Goal: Task Accomplishment & Management: Complete application form

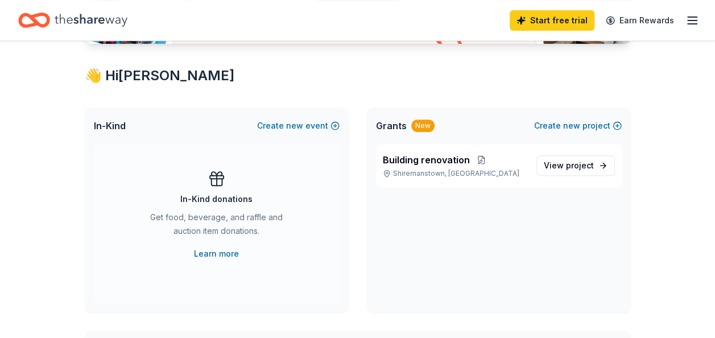
scroll to position [205, 0]
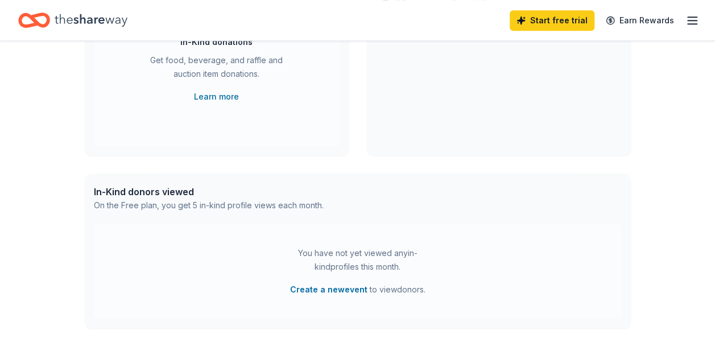
click at [531, 177] on div "In-Kind donors viewed On the Free plan, you get 5 in-kind profile views each mo…" at bounding box center [358, 198] width 546 height 50
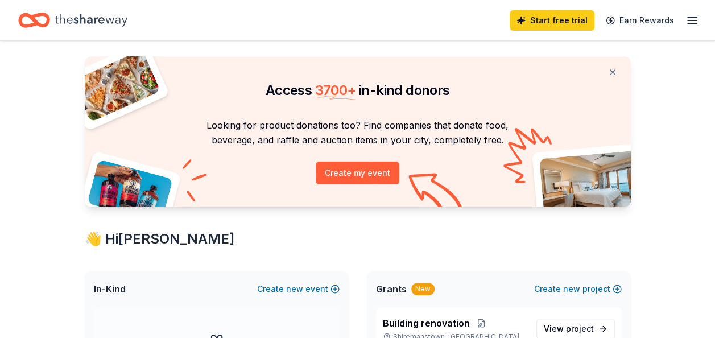
scroll to position [0, 0]
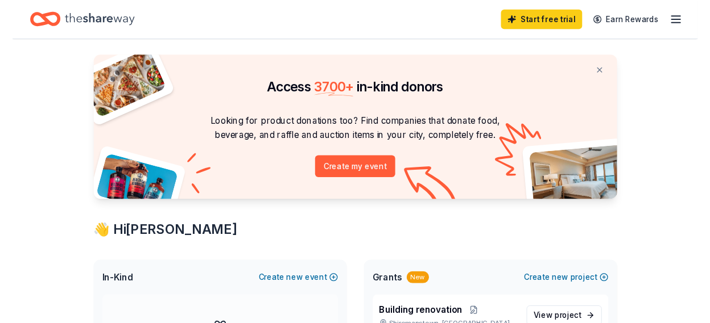
scroll to position [23, 0]
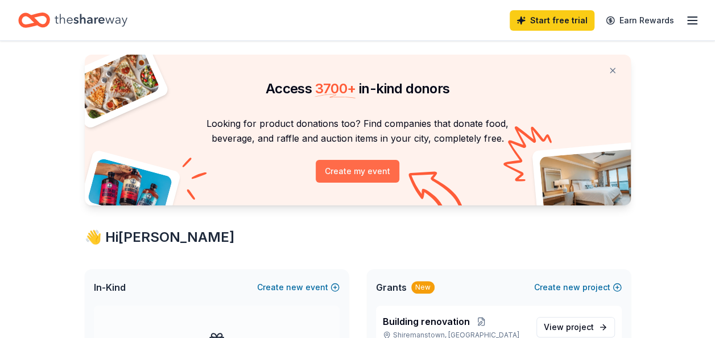
click at [373, 161] on button "Create my event" at bounding box center [358, 171] width 84 height 23
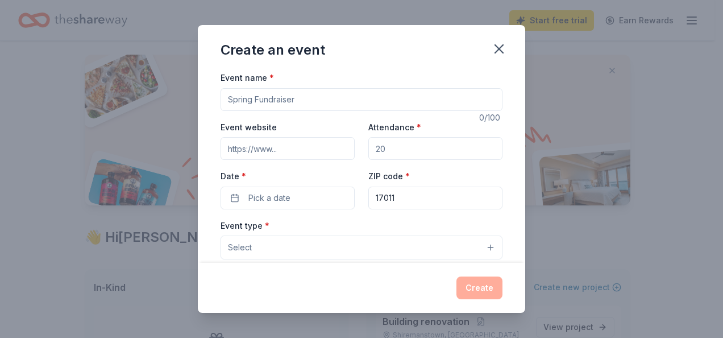
click at [375, 145] on input "Attendance *" at bounding box center [435, 148] width 134 height 23
click at [277, 109] on input "Event name *" at bounding box center [362, 99] width 282 height 23
type input "Fam Jam 2026"
type input "200"
click at [317, 102] on input "Fam Jam 2026" at bounding box center [362, 99] width 282 height 23
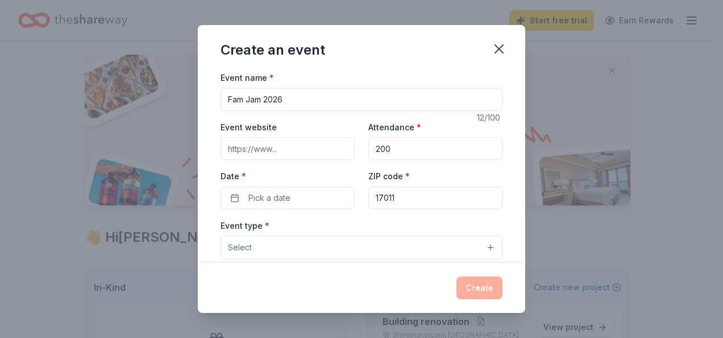
click at [427, 16] on div "Create an event Event name * Fam Jam 2026 12 /100 Event website Attendance * 20…" at bounding box center [361, 169] width 723 height 338
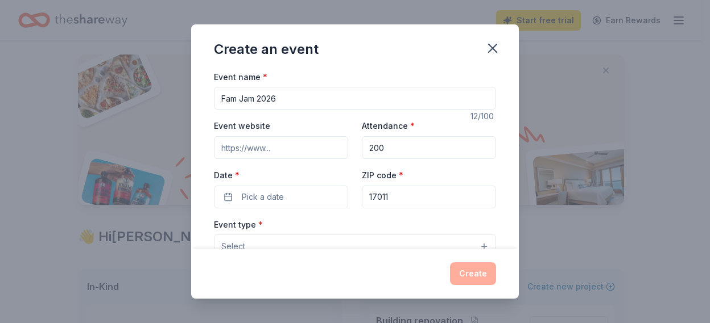
click at [490, 212] on div "Event name * Fam Jam 2026 12 /100 Event website Attendance * 200 Date * Pick a …" at bounding box center [354, 159] width 327 height 179
click at [429, 189] on input "17011" at bounding box center [429, 197] width 134 height 23
click at [285, 191] on button "Pick a date" at bounding box center [281, 197] width 134 height 23
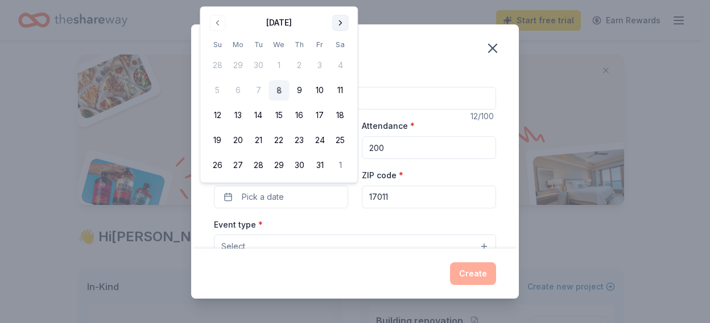
click at [342, 22] on button "Go to next month" at bounding box center [340, 23] width 16 height 16
click at [342, 39] on th "Sa" at bounding box center [340, 45] width 20 height 12
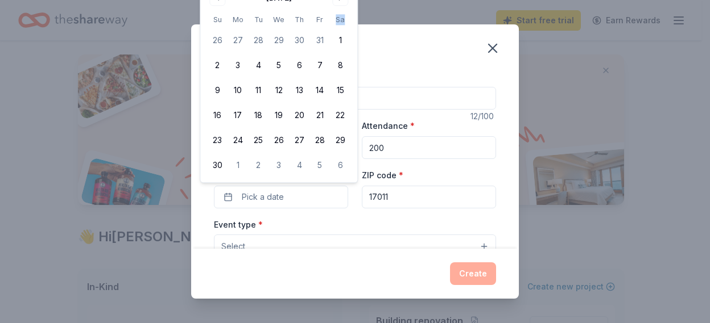
click at [342, 22] on th "Sa" at bounding box center [340, 20] width 20 height 12
click at [432, 34] on div "Create an event" at bounding box center [354, 46] width 327 height 45
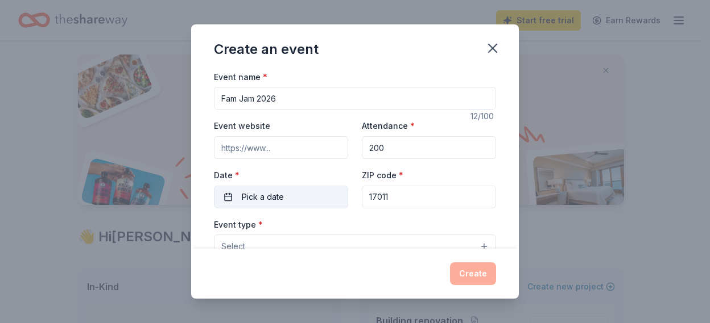
click at [294, 206] on button "Pick a date" at bounding box center [281, 197] width 134 height 23
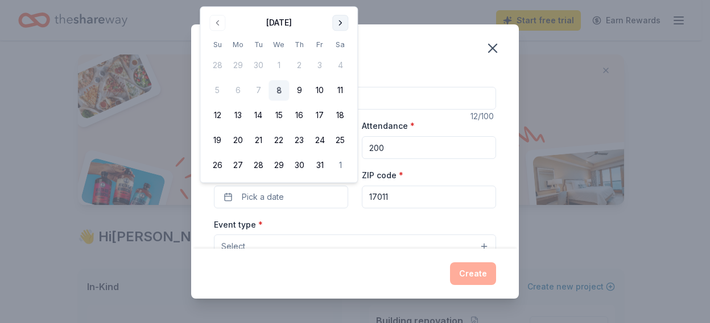
click at [338, 27] on button "Go to next month" at bounding box center [340, 23] width 16 height 16
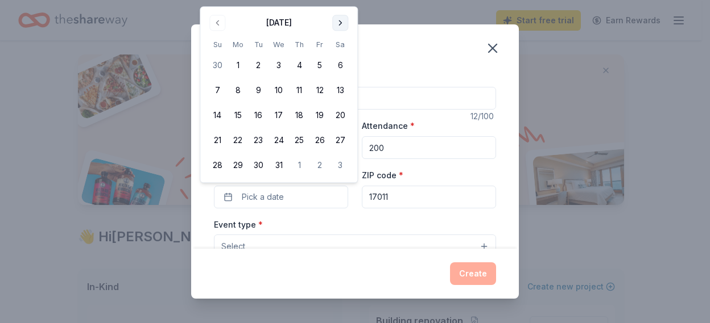
click at [340, 27] on button "Go to next month" at bounding box center [340, 23] width 16 height 16
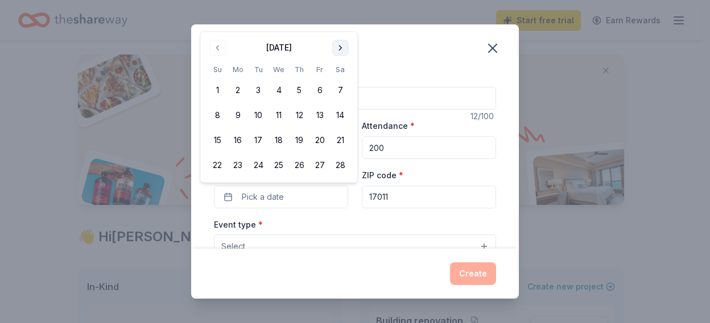
click at [339, 52] on button "Go to next month" at bounding box center [340, 48] width 16 height 16
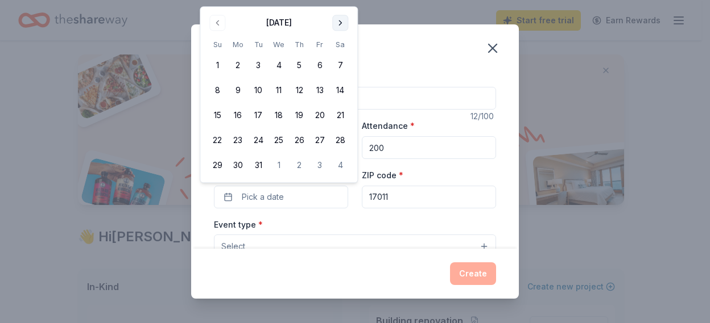
click at [338, 19] on button "Go to next month" at bounding box center [340, 23] width 16 height 16
click at [221, 165] on button "26" at bounding box center [217, 166] width 20 height 20
click at [421, 198] on input "17011" at bounding box center [429, 197] width 134 height 23
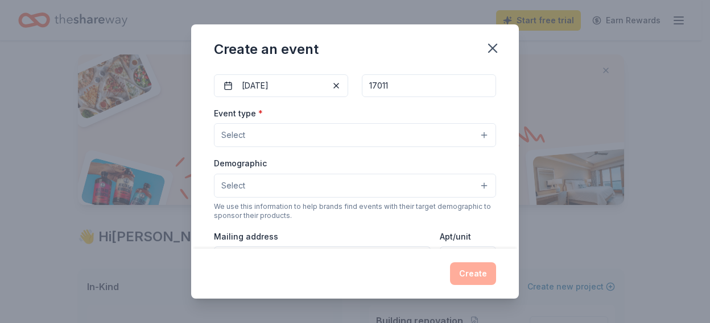
scroll to position [89, 0]
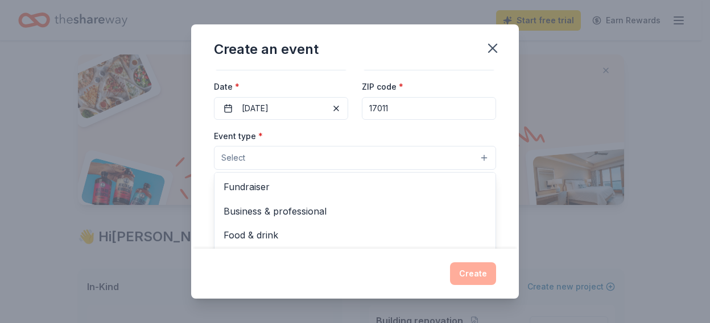
click at [464, 158] on button "Select" at bounding box center [355, 158] width 282 height 24
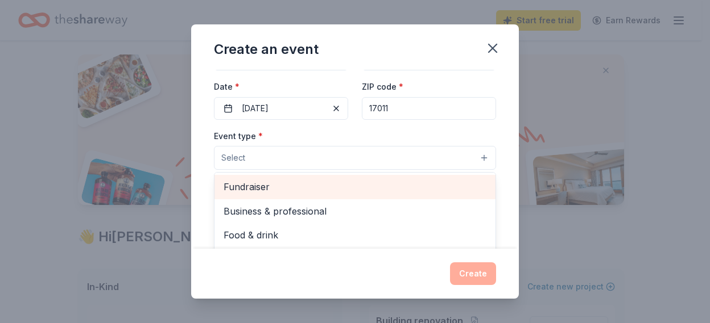
click at [450, 181] on span "Fundraiser" at bounding box center [354, 187] width 263 height 15
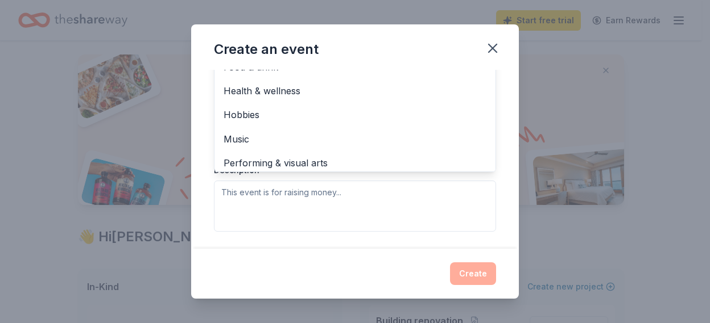
scroll to position [13, 0]
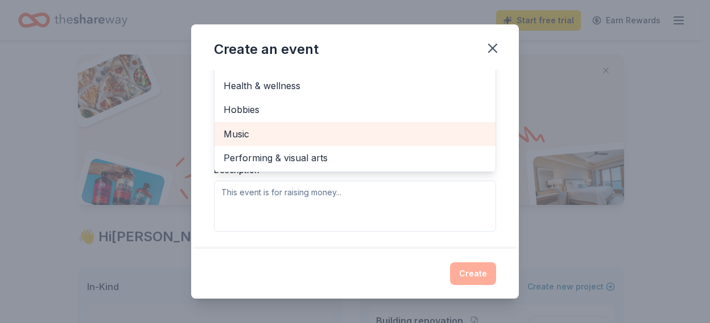
click at [434, 144] on div "Music" at bounding box center [354, 134] width 281 height 24
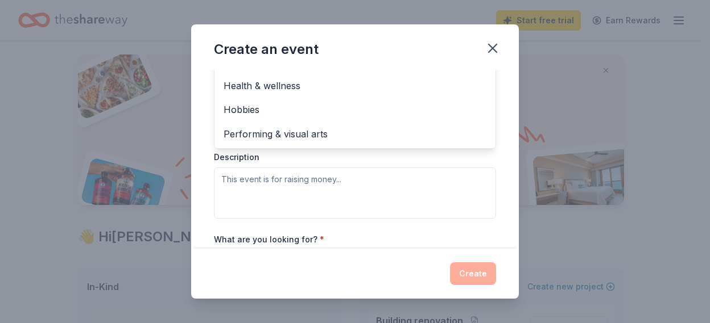
click at [486, 225] on div "Event name * Fam Jam 2026 12 /100 Event website Attendance * 200 Date * [DATE] …" at bounding box center [355, 94] width 282 height 526
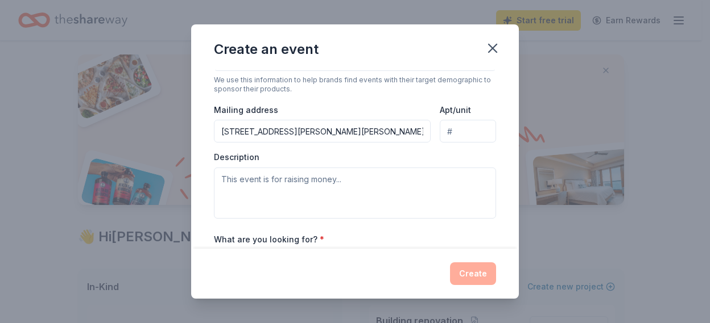
scroll to position [86, 0]
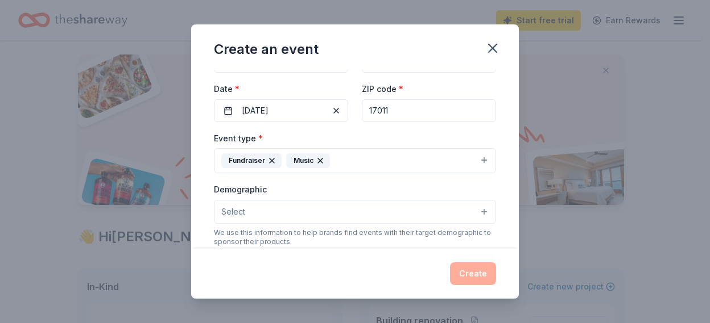
click at [402, 207] on button "Select" at bounding box center [355, 212] width 282 height 24
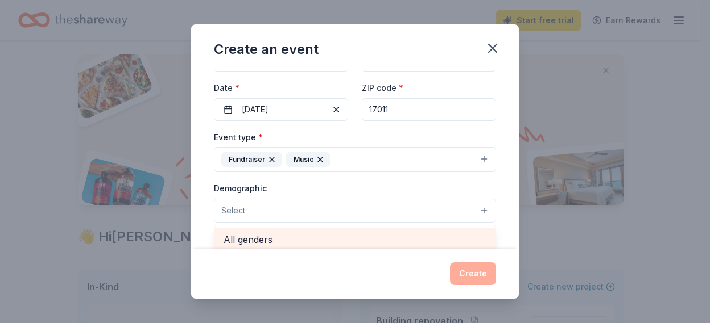
click at [392, 242] on span "All genders" at bounding box center [354, 240] width 263 height 15
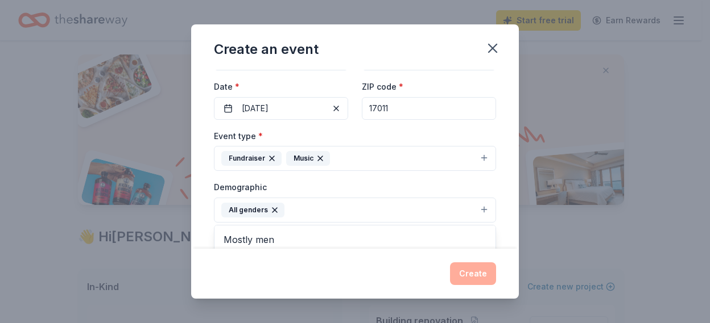
scroll to position [246, 0]
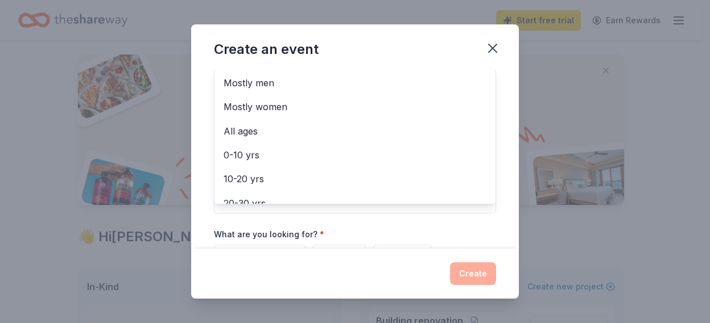
click at [508, 112] on div "Event name * Fam Jam 2026 12 /100 Event website Attendance * 200 Date * [DATE] …" at bounding box center [354, 159] width 327 height 179
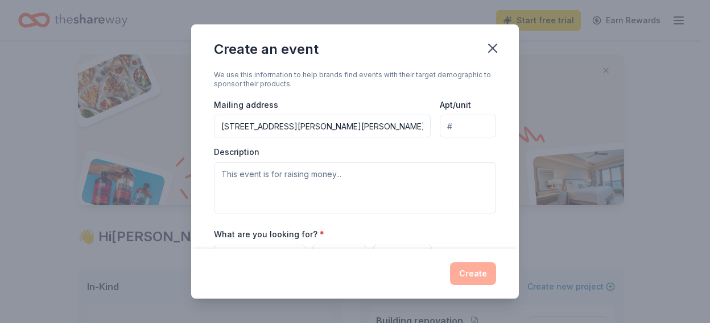
scroll to position [137, 0]
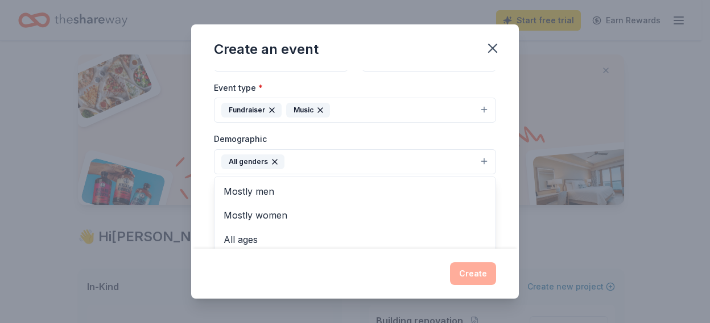
click at [410, 161] on button "All genders" at bounding box center [355, 162] width 282 height 25
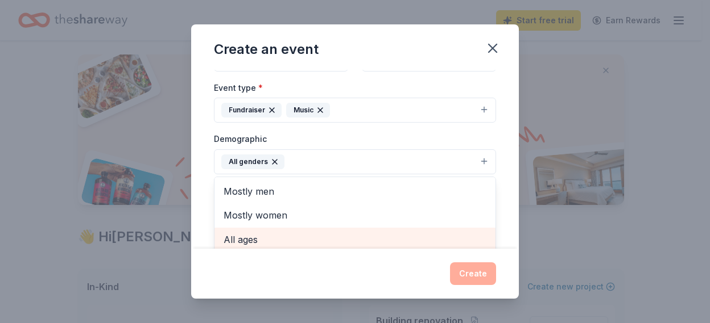
click at [339, 242] on span "All ages" at bounding box center [354, 240] width 263 height 15
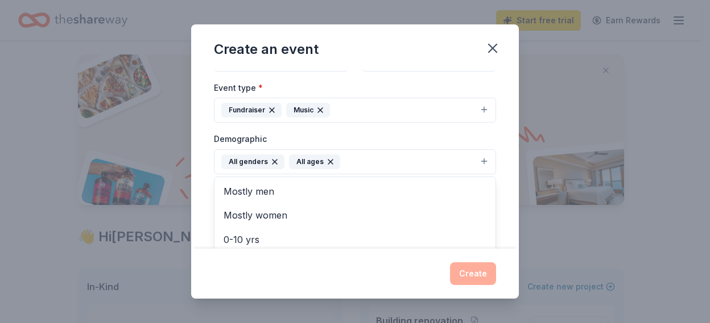
click at [405, 129] on div "Event type * Fundraiser Music Demographic All genders All ages Mostly men Mostl…" at bounding box center [355, 202] width 282 height 242
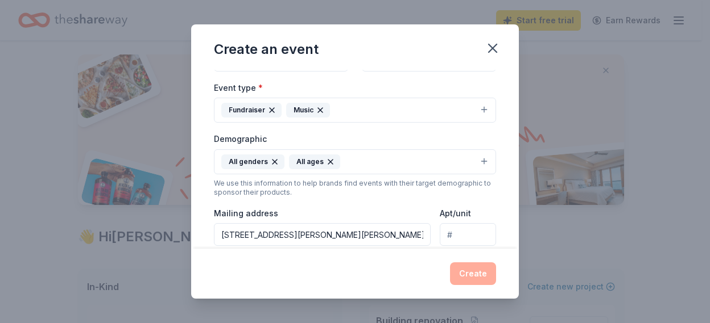
scroll to position [258, 0]
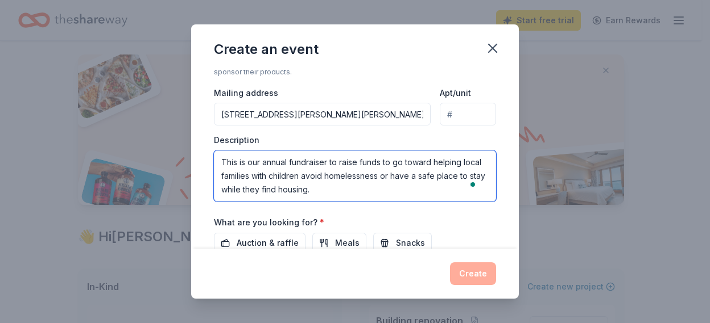
type textarea "This is our annual fundraiser to raise funds to go toward helping local familie…"
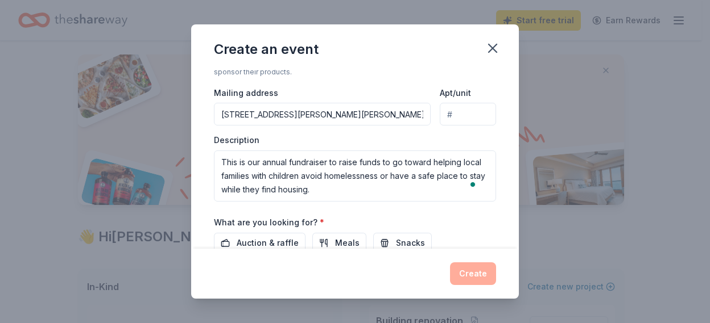
scroll to position [258, 0]
click at [214, 233] on button "Auction & raffle" at bounding box center [260, 243] width 92 height 20
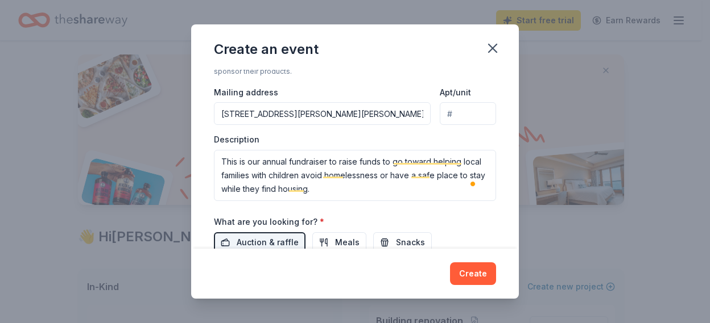
scroll to position [363, 0]
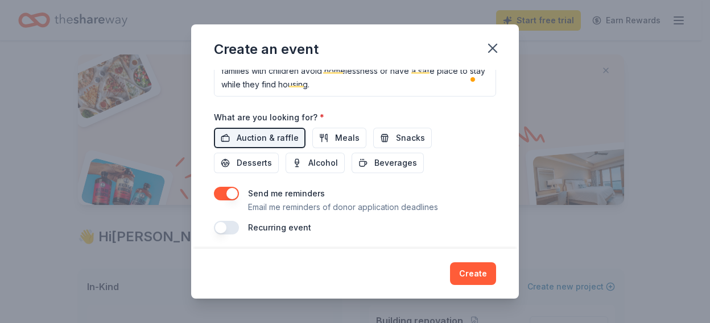
type button "on"
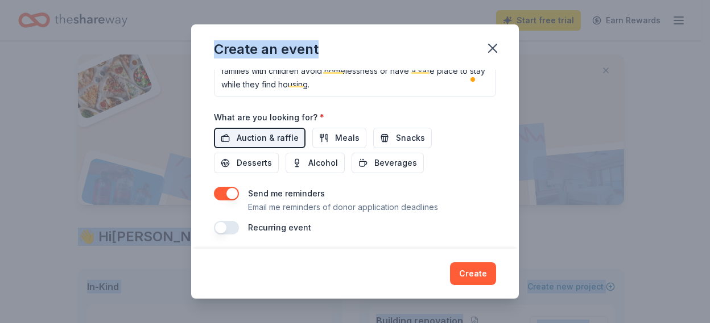
drag, startPoint x: 414, startPoint y: 36, endPoint x: 407, endPoint y: -72, distance: 108.2
click at [407, 0] on html "Start free trial Earn Rewards Access 3700 + in-kind donors Looking for product …" at bounding box center [355, 138] width 710 height 323
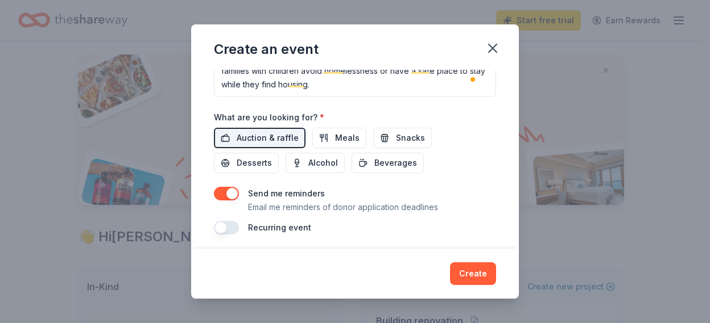
click at [495, 254] on div "Create" at bounding box center [354, 274] width 327 height 50
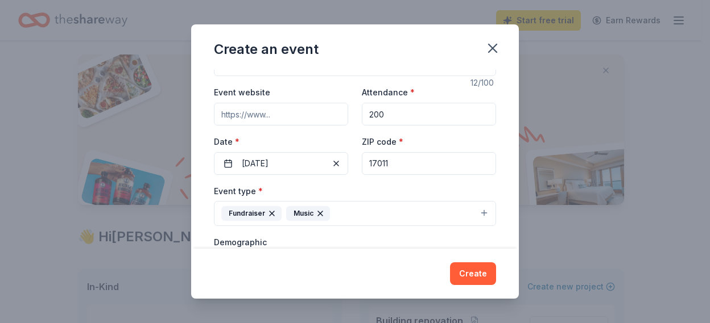
scroll to position [26, 0]
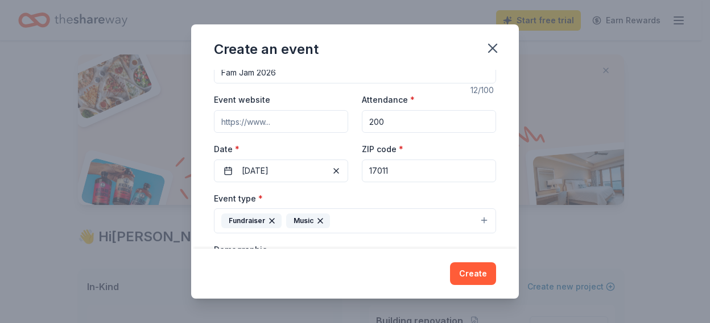
click at [437, 171] on input "17011" at bounding box center [429, 171] width 134 height 23
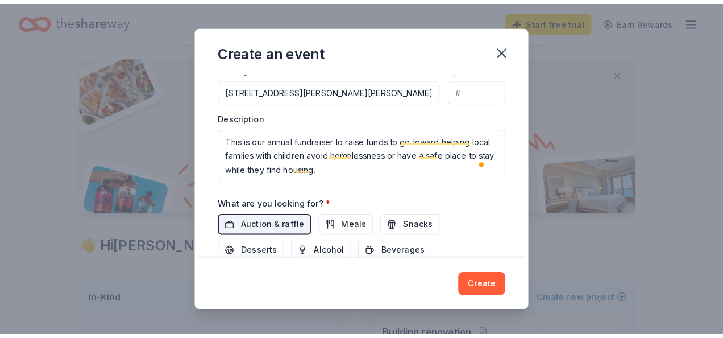
scroll to position [363, 0]
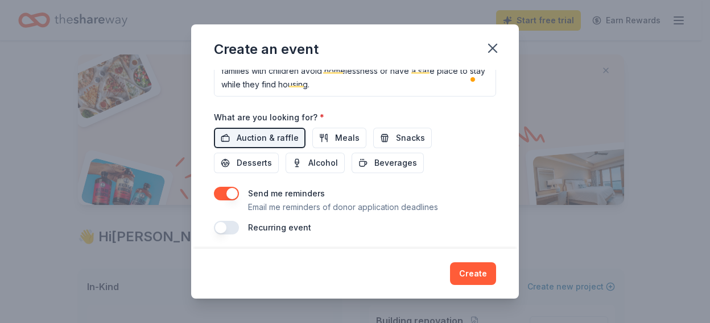
click at [480, 36] on button "button" at bounding box center [492, 48] width 25 height 25
click at [468, 75] on button "Open Grammarly." at bounding box center [472, 79] width 9 height 9
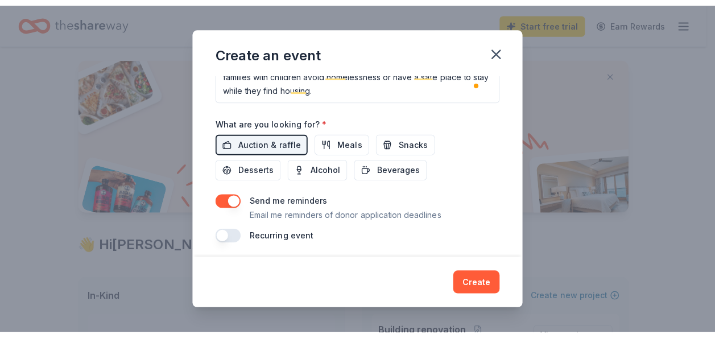
scroll to position [350, 0]
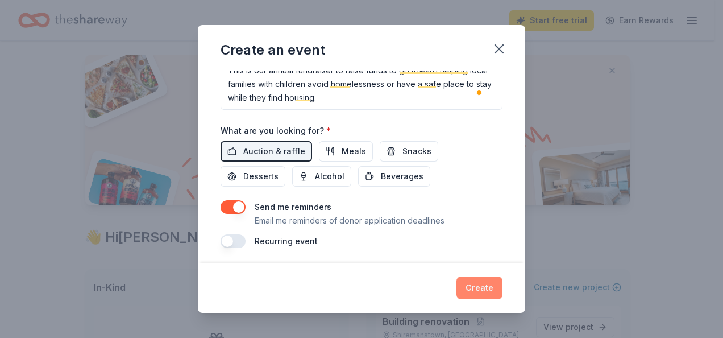
click at [486, 283] on button "Create" at bounding box center [480, 287] width 46 height 23
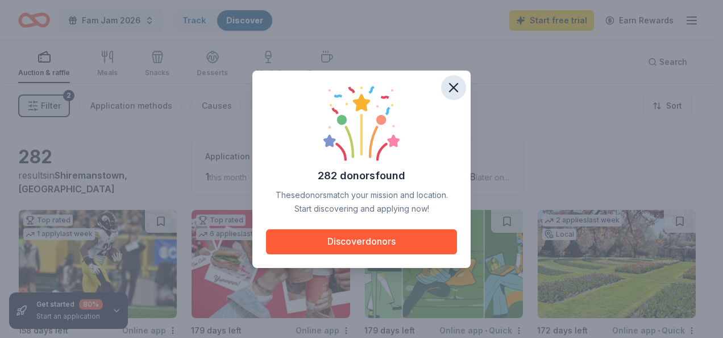
click at [458, 91] on icon "button" at bounding box center [454, 88] width 8 height 8
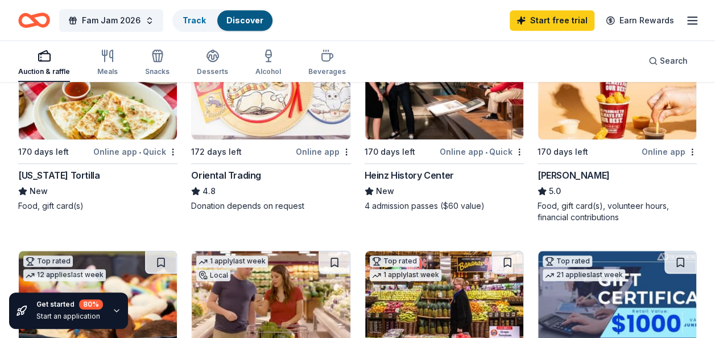
scroll to position [432, 0]
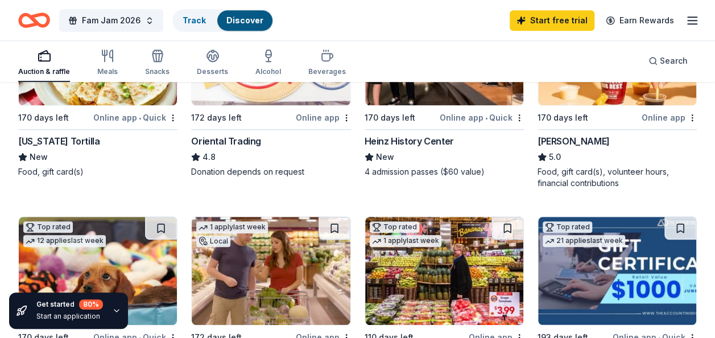
click at [695, 21] on icon "button" at bounding box center [692, 21] width 14 height 14
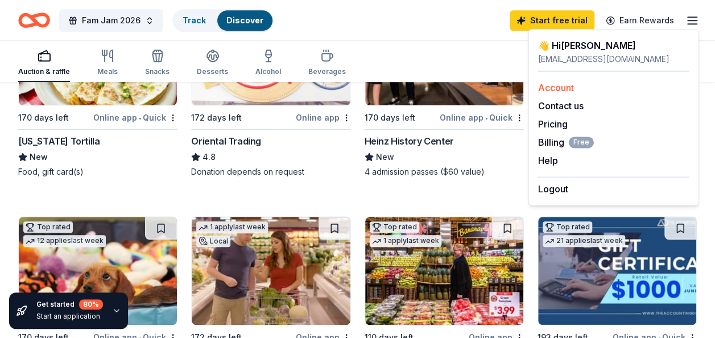
click at [592, 89] on div "Account" at bounding box center [613, 88] width 151 height 14
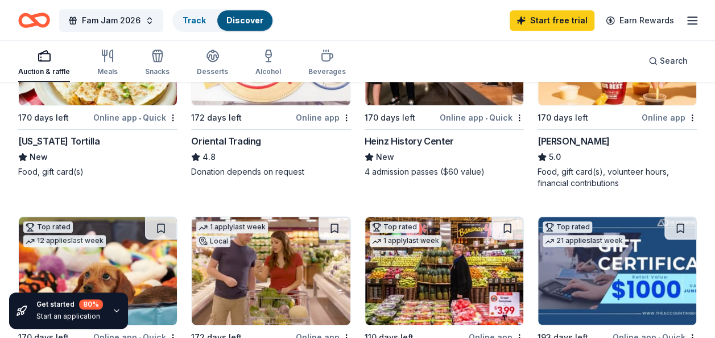
click at [691, 20] on line "button" at bounding box center [691, 20] width 9 height 0
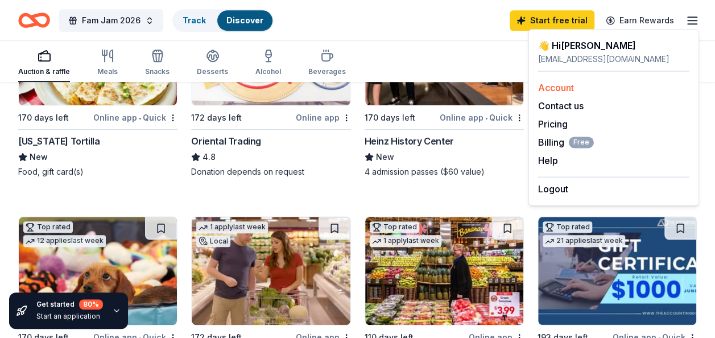
click at [550, 86] on link "Account" at bounding box center [556, 87] width 36 height 11
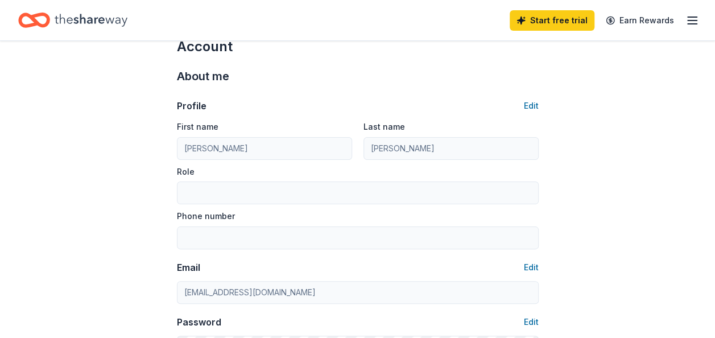
scroll to position [27, 0]
click at [526, 105] on button "Edit" at bounding box center [531, 105] width 15 height 14
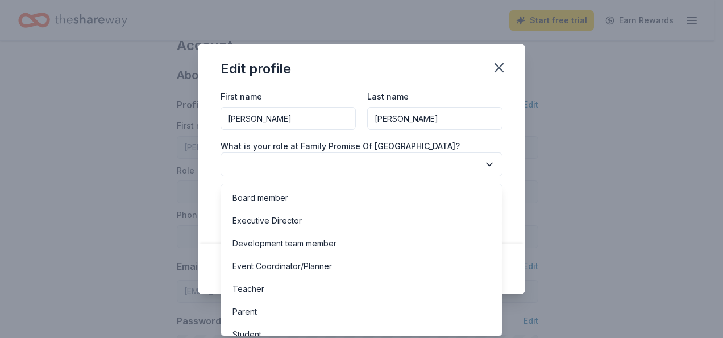
click at [423, 169] on button "button" at bounding box center [362, 164] width 282 height 24
click at [401, 212] on div "Executive Director" at bounding box center [361, 220] width 276 height 23
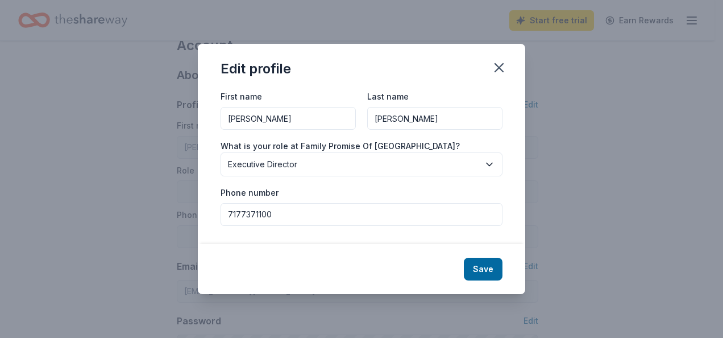
type input "7177371100"
click at [489, 266] on button "Save" at bounding box center [483, 269] width 39 height 23
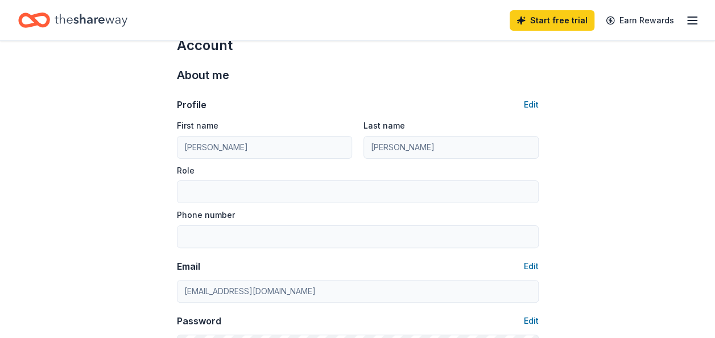
type input "Executive Director"
type input "7177371100"
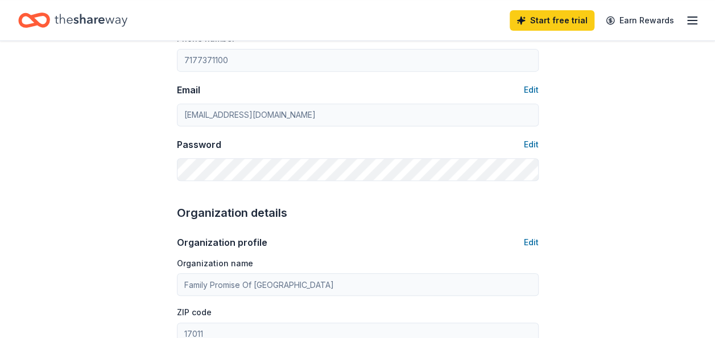
scroll to position [206, 0]
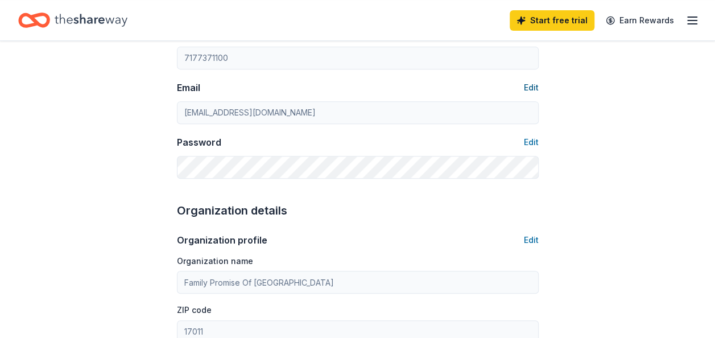
click at [534, 84] on button "Edit" at bounding box center [531, 88] width 15 height 14
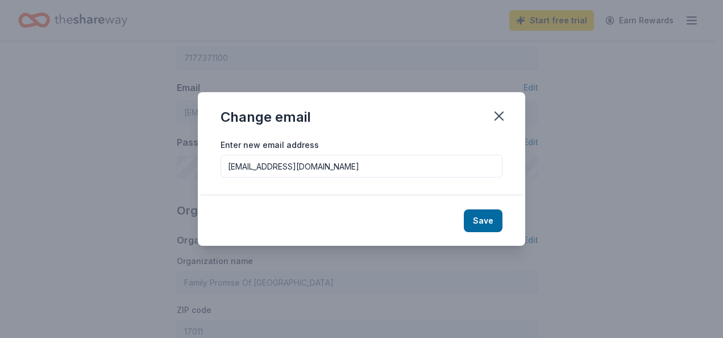
click at [393, 160] on input "[EMAIL_ADDRESS][DOMAIN_NAME]" at bounding box center [362, 166] width 282 height 23
type input "m"
click at [393, 160] on input "Enter new email address" at bounding box center [362, 166] width 282 height 23
type input "[PERSON_NAME][EMAIL_ADDRESS][DOMAIN_NAME]"
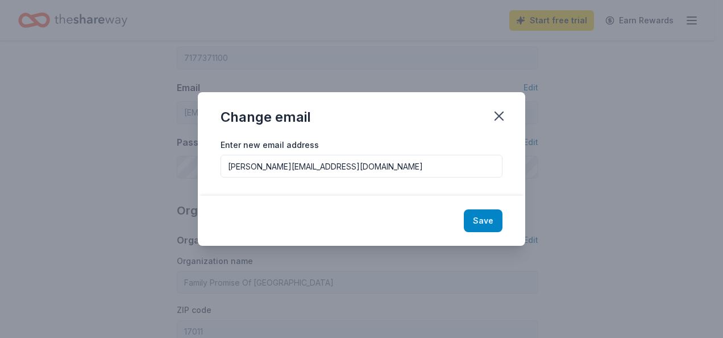
click at [492, 222] on button "Save" at bounding box center [483, 220] width 39 height 23
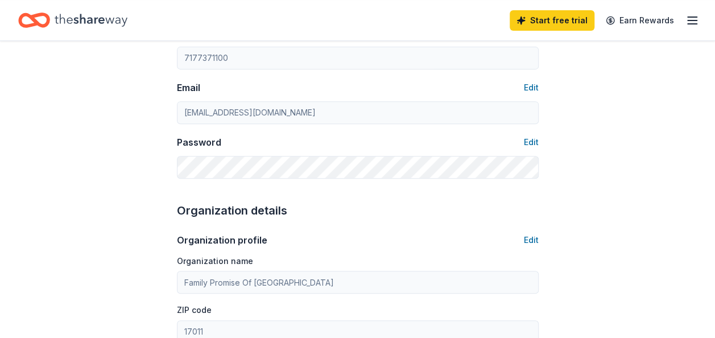
type input "[PERSON_NAME][EMAIL_ADDRESS][DOMAIN_NAME]"
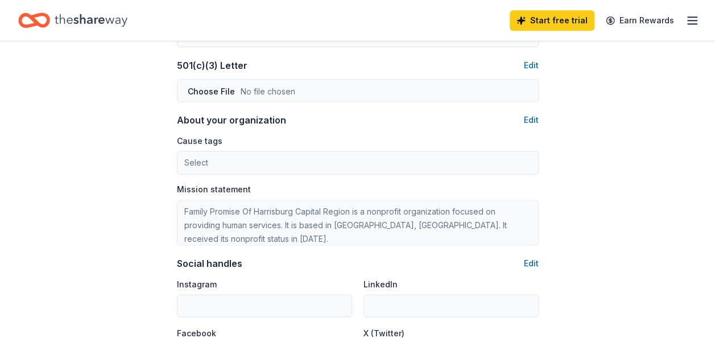
scroll to position [607, 0]
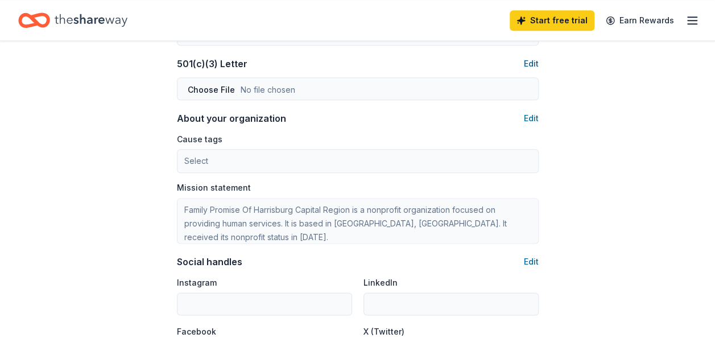
click at [531, 62] on button "Edit" at bounding box center [531, 64] width 15 height 14
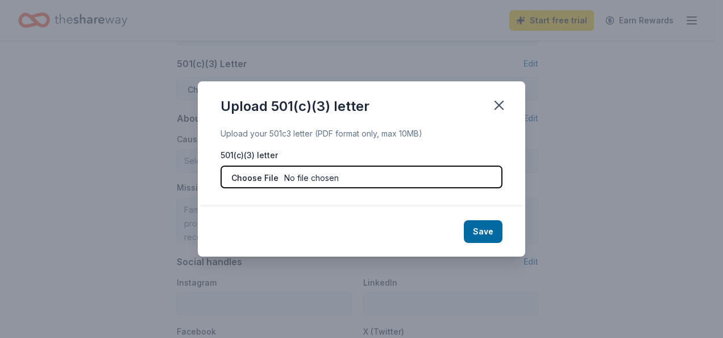
click at [280, 183] on input "file" at bounding box center [362, 176] width 282 height 23
type input "C:\fakepath\IRSletter_FPHCR.pdf"
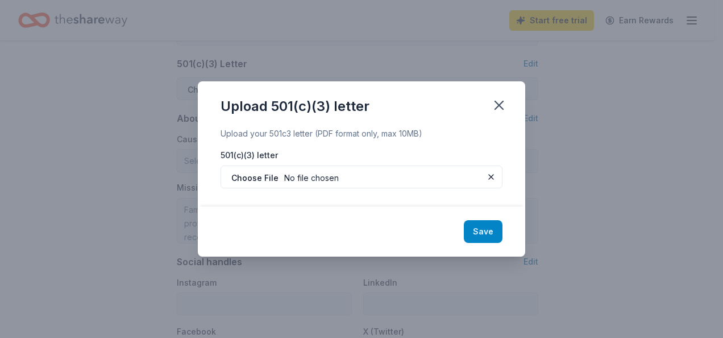
click at [482, 230] on button "Save" at bounding box center [483, 231] width 39 height 23
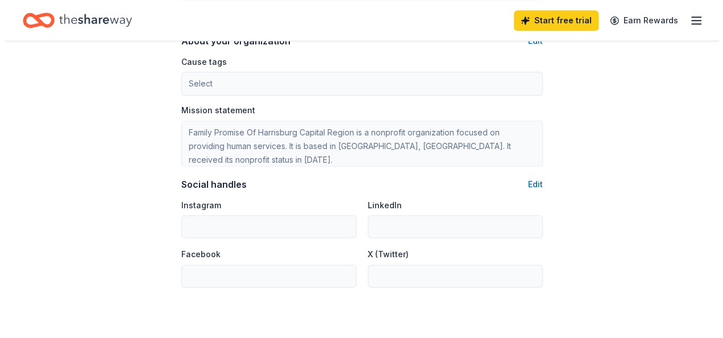
scroll to position [634, 0]
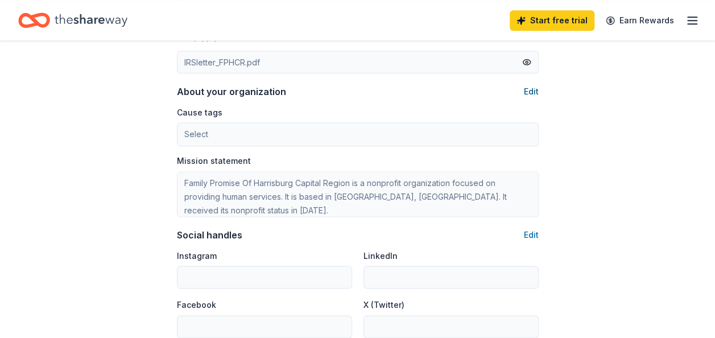
click at [528, 88] on button "Edit" at bounding box center [531, 92] width 15 height 14
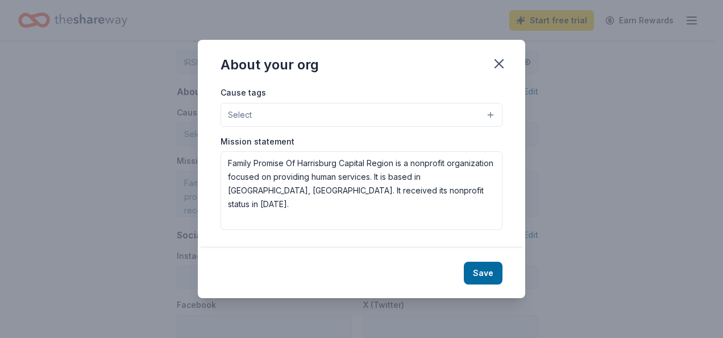
click at [476, 113] on button "Select" at bounding box center [362, 115] width 282 height 24
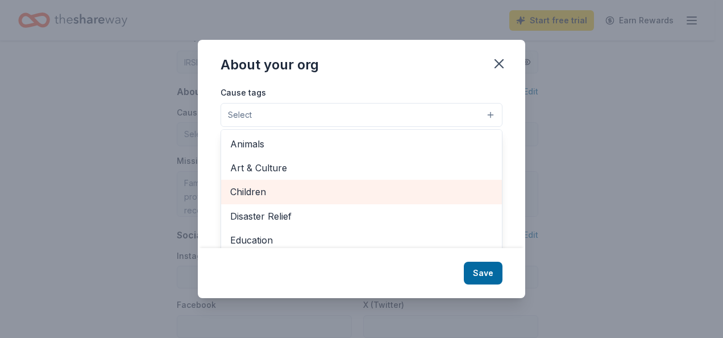
click at [389, 190] on span "Children" at bounding box center [361, 191] width 263 height 15
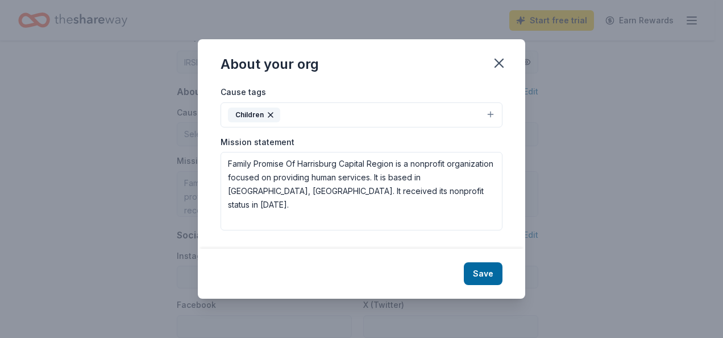
click at [399, 114] on button "Children" at bounding box center [362, 114] width 282 height 25
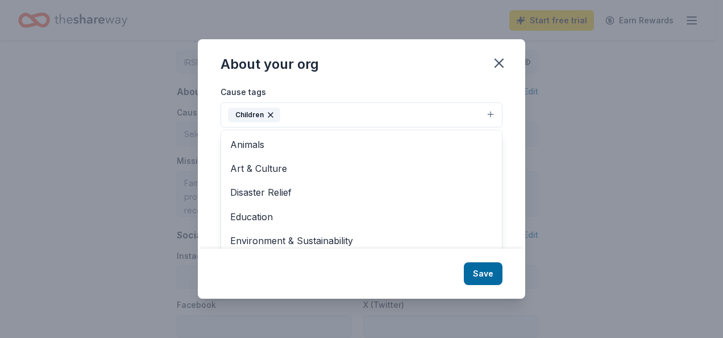
click at [355, 114] on button "Children" at bounding box center [362, 114] width 282 height 25
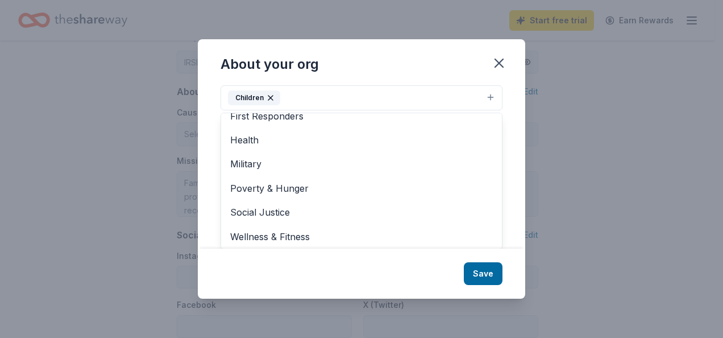
scroll to position [134, 0]
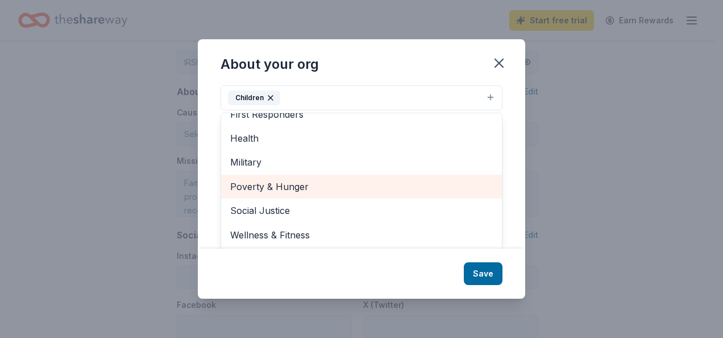
click at [288, 188] on span "Poverty & Hunger" at bounding box center [361, 186] width 263 height 15
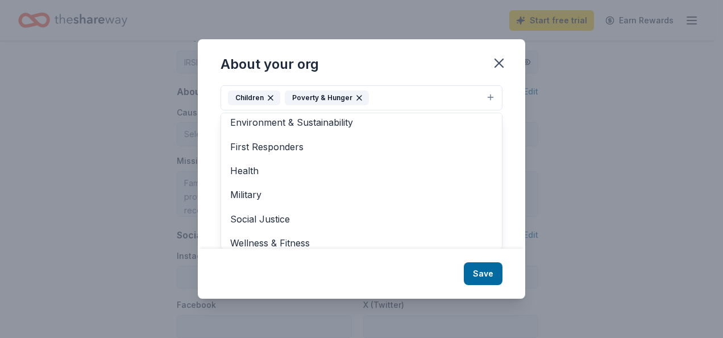
scroll to position [109, 0]
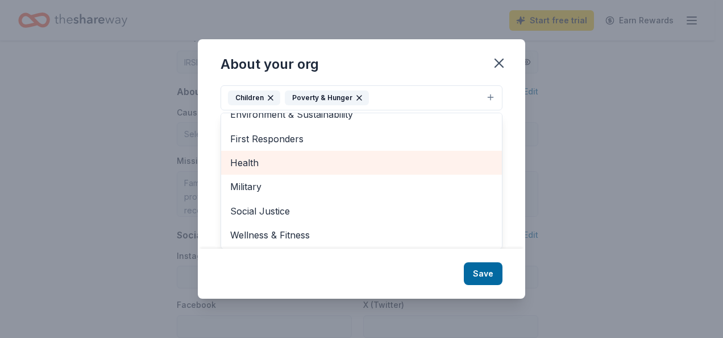
click at [421, 167] on span "Health" at bounding box center [361, 162] width 263 height 15
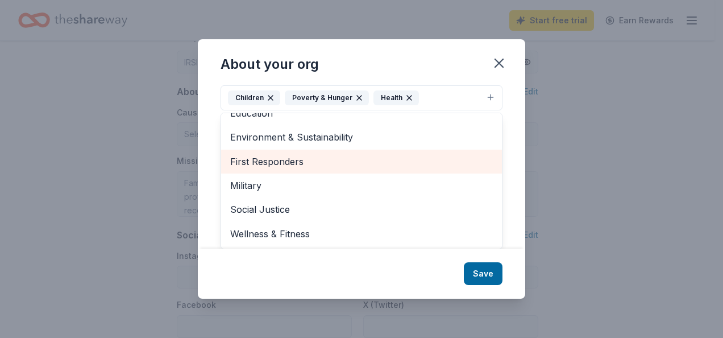
scroll to position [85, 0]
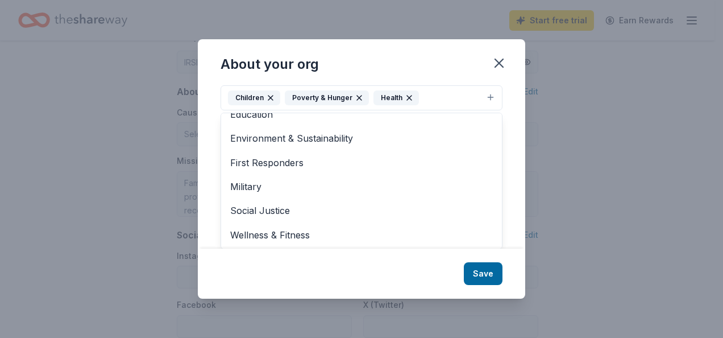
click at [479, 269] on div "About your org Cause tags Children Poverty & Hunger Health Animals Art & Cultur…" at bounding box center [361, 168] width 327 height 259
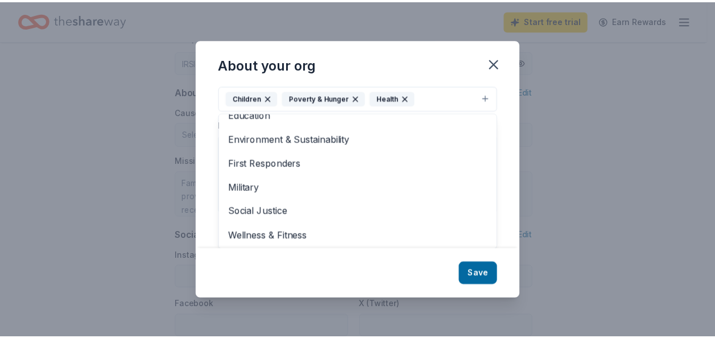
scroll to position [0, 0]
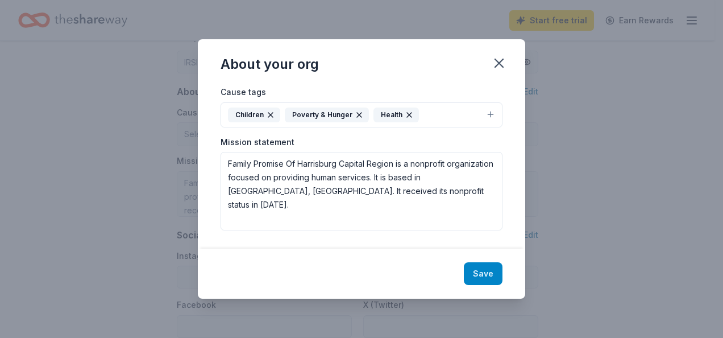
click at [491, 271] on button "Save" at bounding box center [483, 273] width 39 height 23
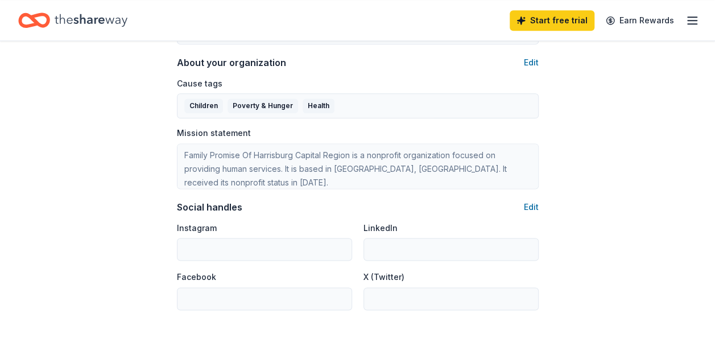
scroll to position [798, 0]
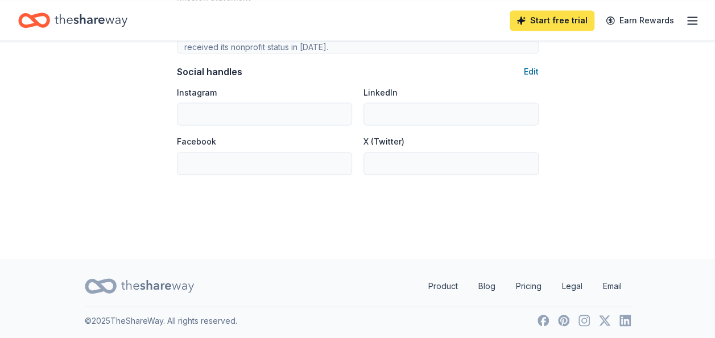
click at [572, 22] on link "Start free trial" at bounding box center [551, 20] width 85 height 20
click at [559, 24] on link "Start free trial" at bounding box center [551, 20] width 85 height 20
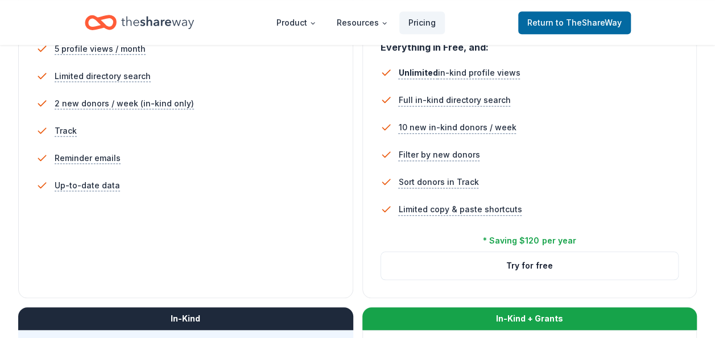
scroll to position [355, 0]
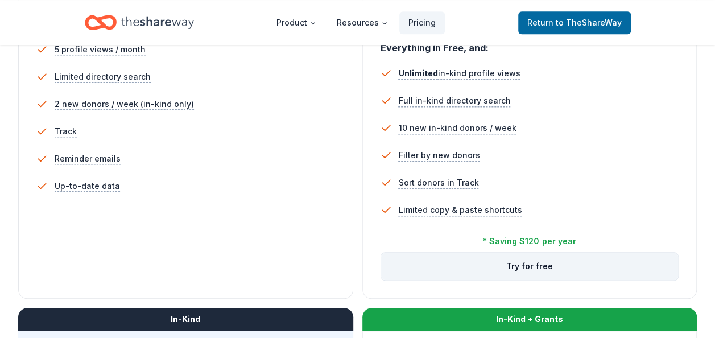
click at [515, 264] on button "Try for free" at bounding box center [529, 265] width 297 height 27
